Goal: Task Accomplishment & Management: Use online tool/utility

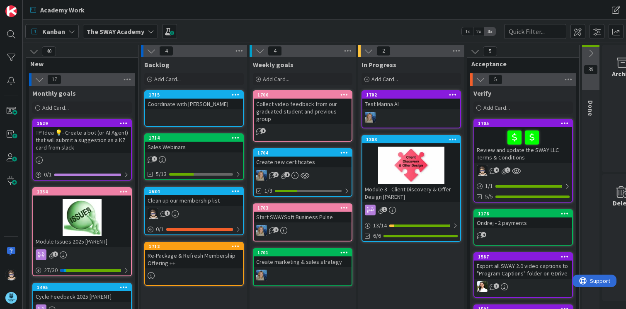
click at [148, 32] on icon at bounding box center [150, 31] width 7 height 7
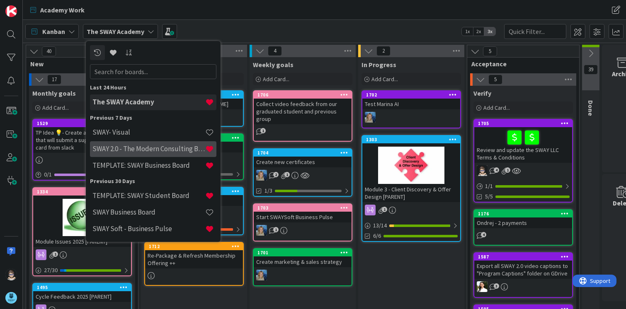
click at [120, 147] on h4 "SWAY 2.0 - The Modern Consulting Blueprint" at bounding box center [148, 149] width 113 height 8
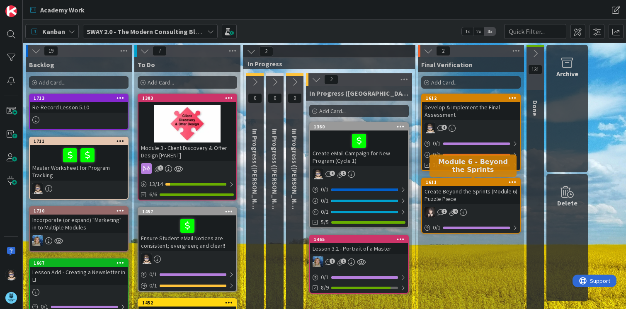
click at [461, 182] on div "1611" at bounding box center [472, 182] width 94 height 6
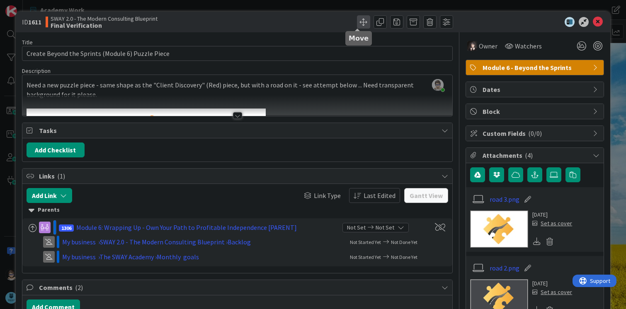
click at [357, 23] on span at bounding box center [363, 21] width 13 height 13
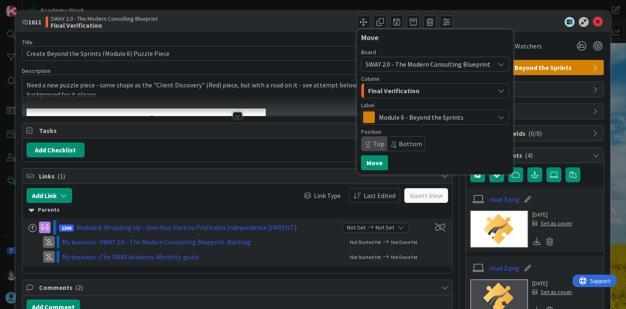
click at [419, 92] on div "Final Verification" at bounding box center [430, 90] width 128 height 13
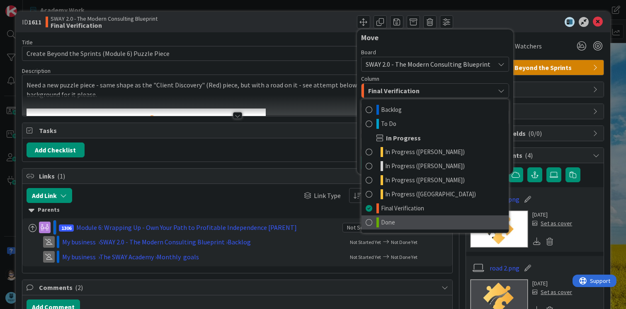
click at [391, 218] on link "Done" at bounding box center [434, 222] width 147 height 14
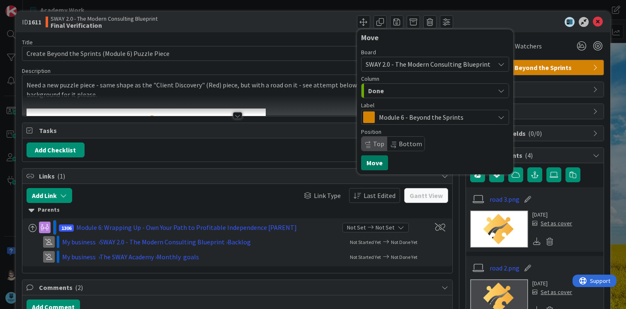
click at [366, 162] on button "Move" at bounding box center [374, 162] width 27 height 15
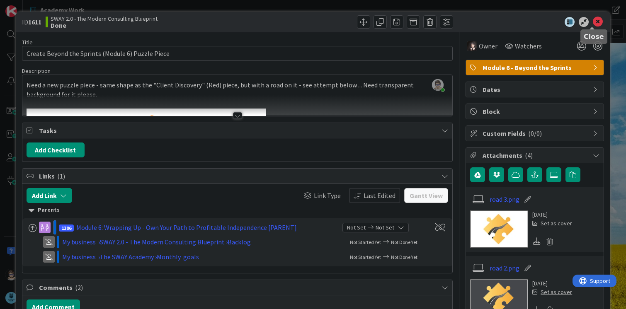
click at [592, 20] on icon at bounding box center [597, 22] width 10 height 10
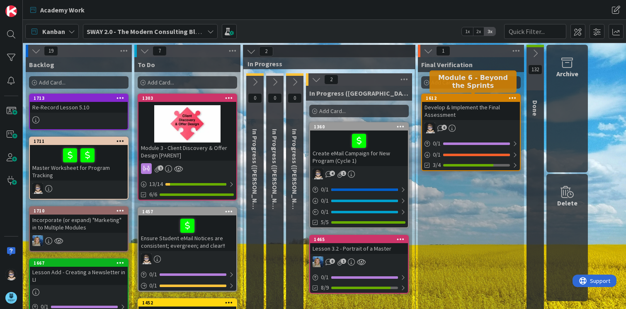
click at [475, 101] on div "1612" at bounding box center [472, 98] width 94 height 6
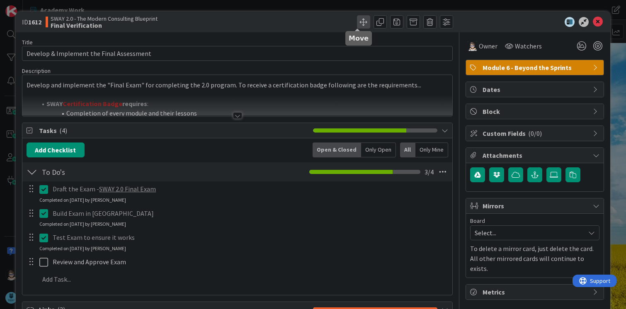
click at [357, 21] on span at bounding box center [363, 21] width 13 height 13
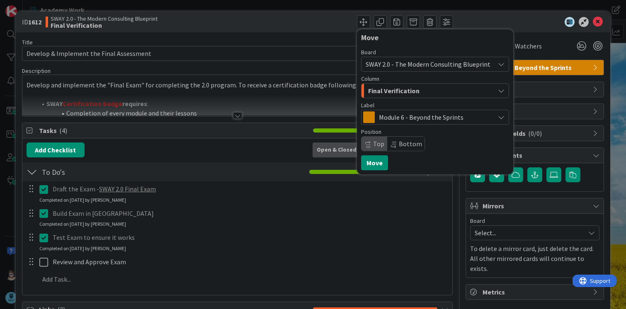
click at [396, 115] on span "Module 6 - Beyond the Sprints" at bounding box center [434, 117] width 111 height 12
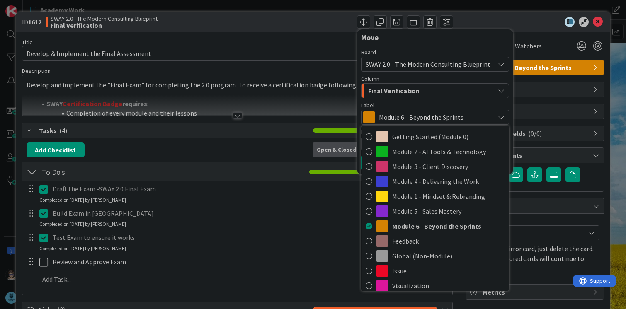
click at [396, 115] on span "Module 6 - Beyond the Sprints" at bounding box center [434, 117] width 111 height 12
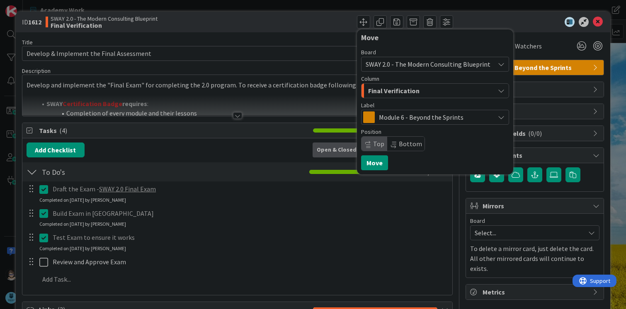
click at [418, 94] on div "Final Verification" at bounding box center [430, 90] width 128 height 13
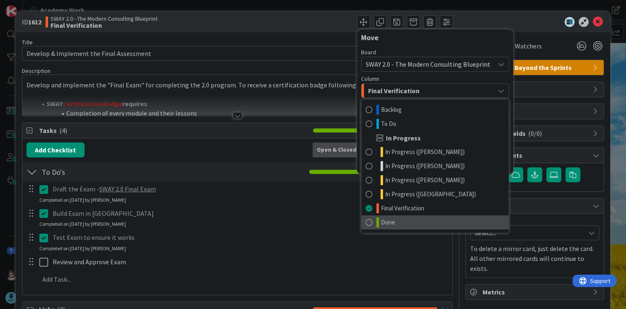
click at [384, 217] on span "Done" at bounding box center [388, 222] width 14 height 10
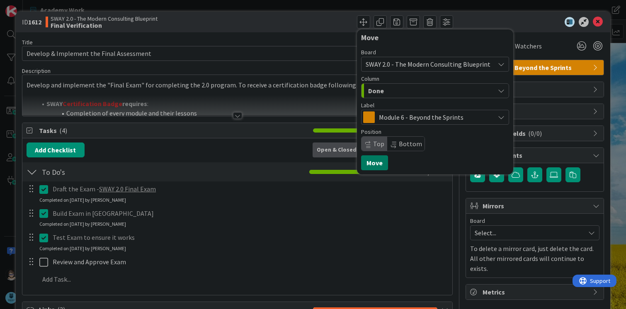
click at [366, 165] on button "Move" at bounding box center [374, 162] width 27 height 15
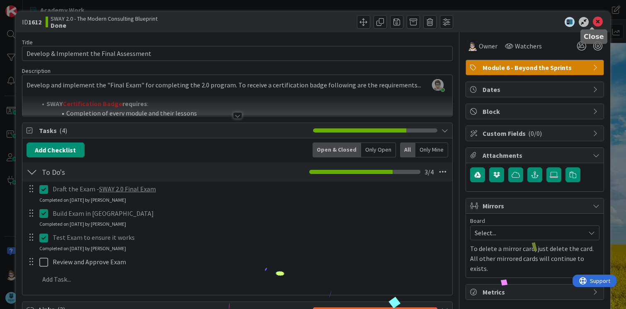
click at [592, 22] on icon at bounding box center [597, 22] width 10 height 10
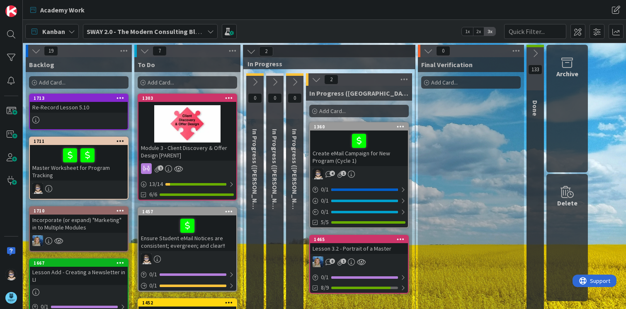
click at [429, 51] on icon at bounding box center [427, 50] width 9 height 9
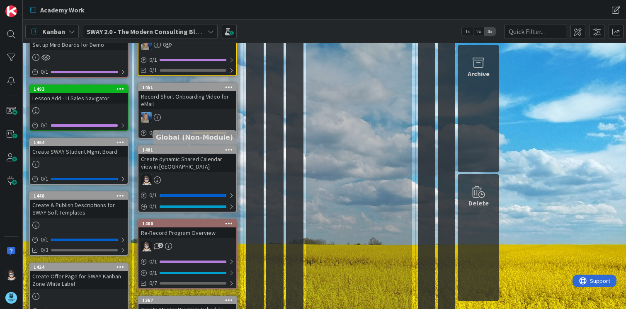
scroll to position [289, 0]
click at [181, 149] on div "1401" at bounding box center [189, 150] width 94 height 6
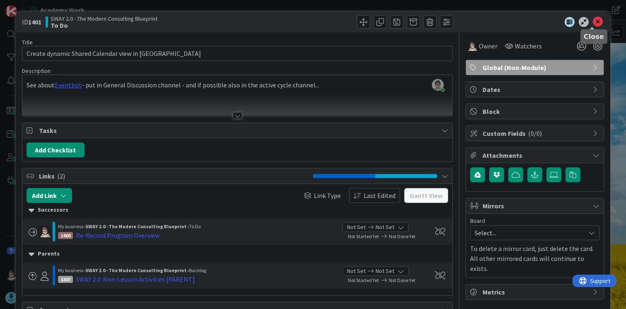
click at [592, 22] on icon at bounding box center [597, 22] width 10 height 10
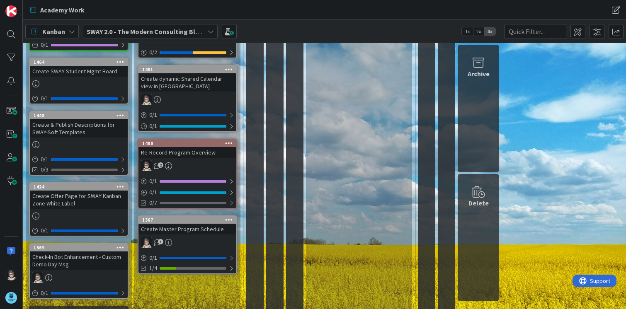
scroll to position [369, 0]
click at [190, 219] on div "1367" at bounding box center [189, 220] width 94 height 6
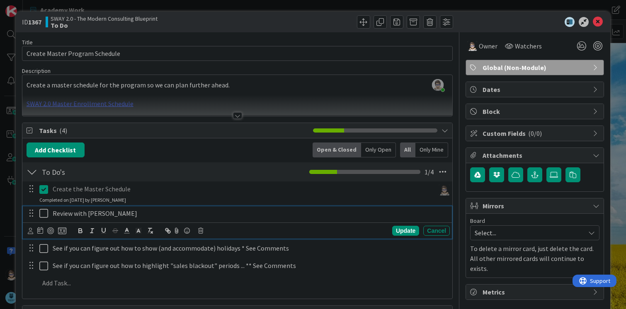
click at [43, 213] on icon at bounding box center [43, 213] width 9 height 10
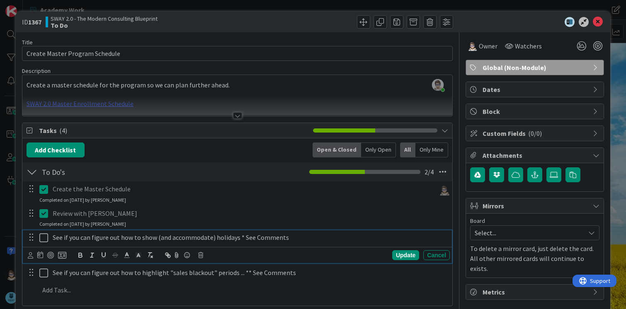
click at [42, 237] on icon at bounding box center [43, 238] width 9 height 10
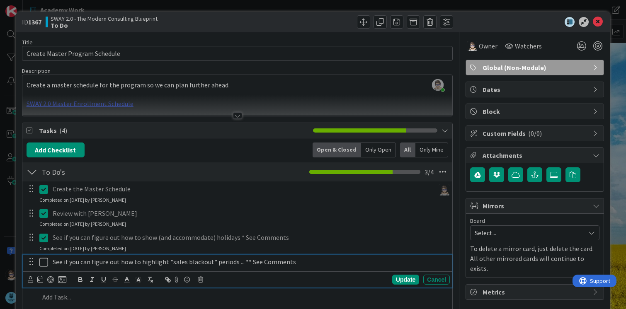
click at [43, 264] on icon at bounding box center [43, 262] width 9 height 10
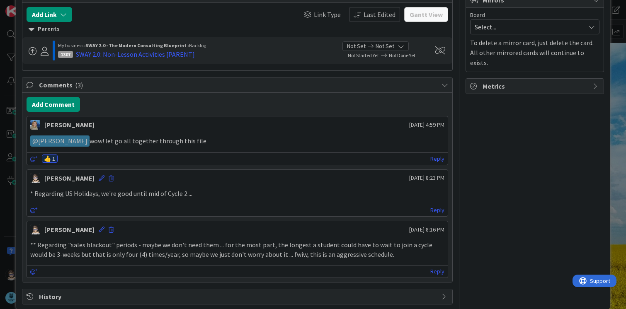
scroll to position [207, 0]
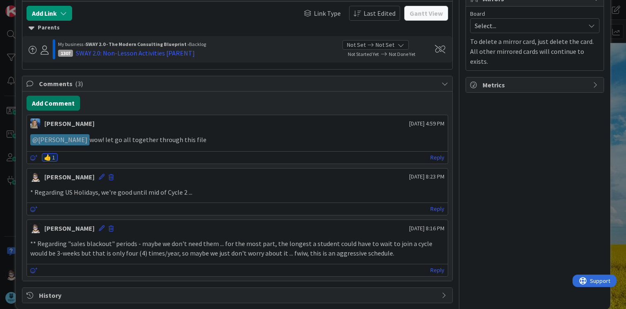
click at [60, 103] on button "Add Comment" at bounding box center [53, 103] width 53 height 15
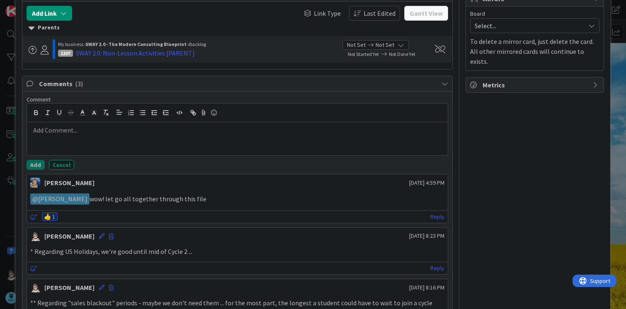
click at [80, 134] on p at bounding box center [237, 131] width 414 height 10
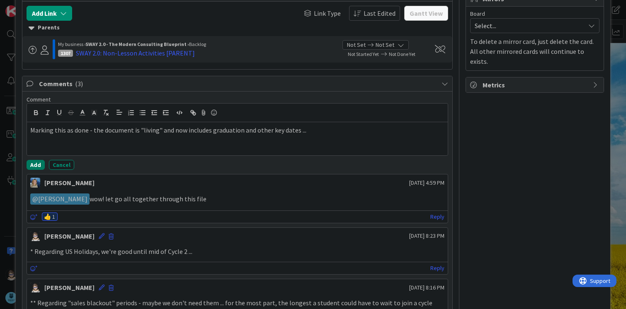
click at [37, 165] on button "Add" at bounding box center [36, 165] width 18 height 10
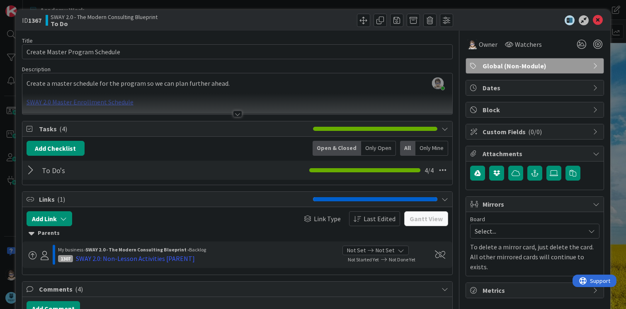
scroll to position [0, 0]
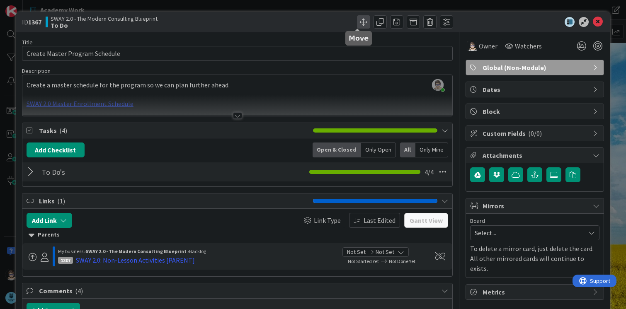
click at [357, 26] on span at bounding box center [363, 21] width 13 height 13
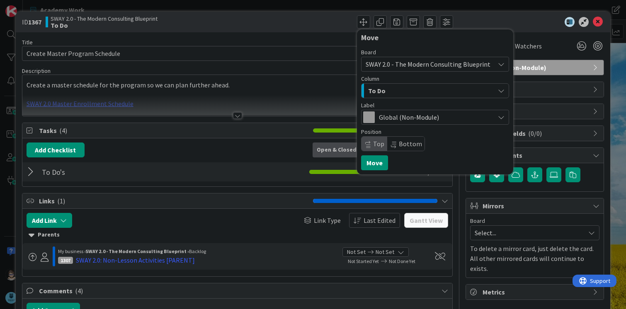
click at [381, 92] on div "To Do" at bounding box center [430, 90] width 128 height 13
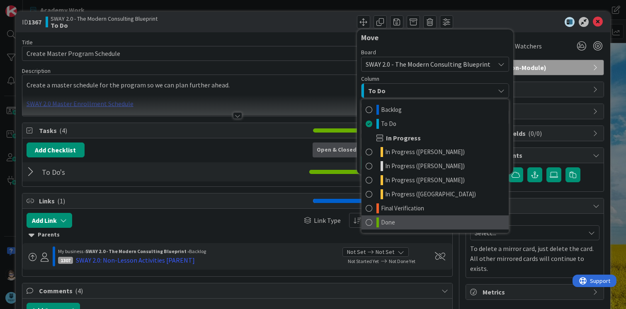
click at [394, 218] on link "Done" at bounding box center [434, 222] width 147 height 14
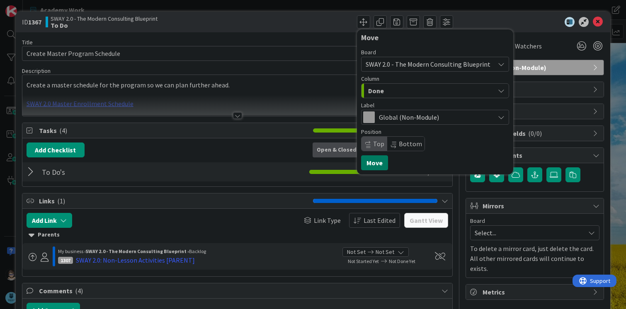
click at [361, 162] on button "Move" at bounding box center [374, 162] width 27 height 15
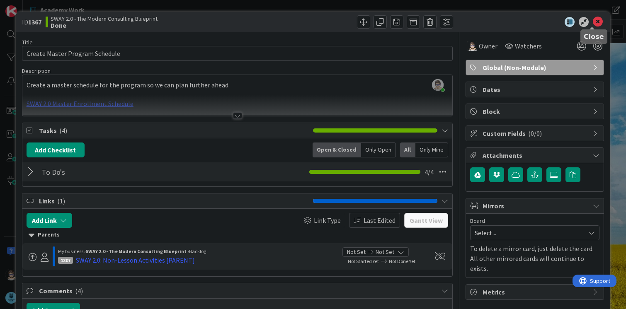
click at [592, 22] on icon at bounding box center [597, 22] width 10 height 10
